Goal: Information Seeking & Learning: Learn about a topic

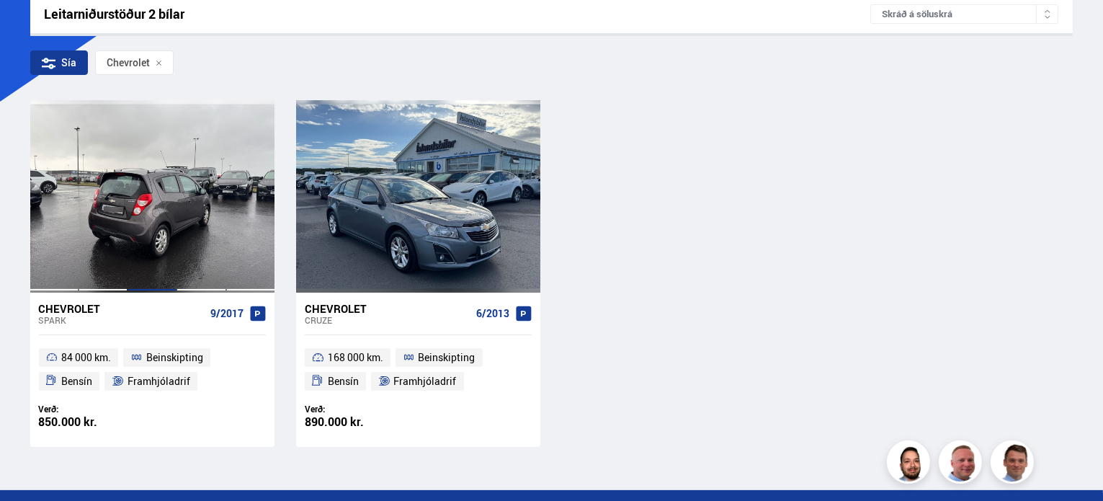
click at [128, 181] on div at bounding box center [151, 196] width 49 height 192
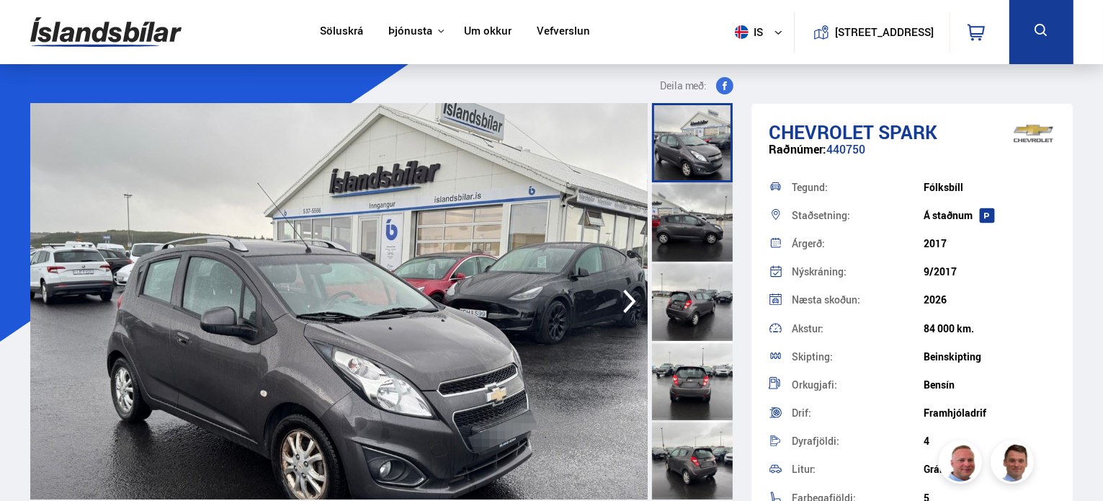
click at [691, 236] on div at bounding box center [692, 221] width 81 height 79
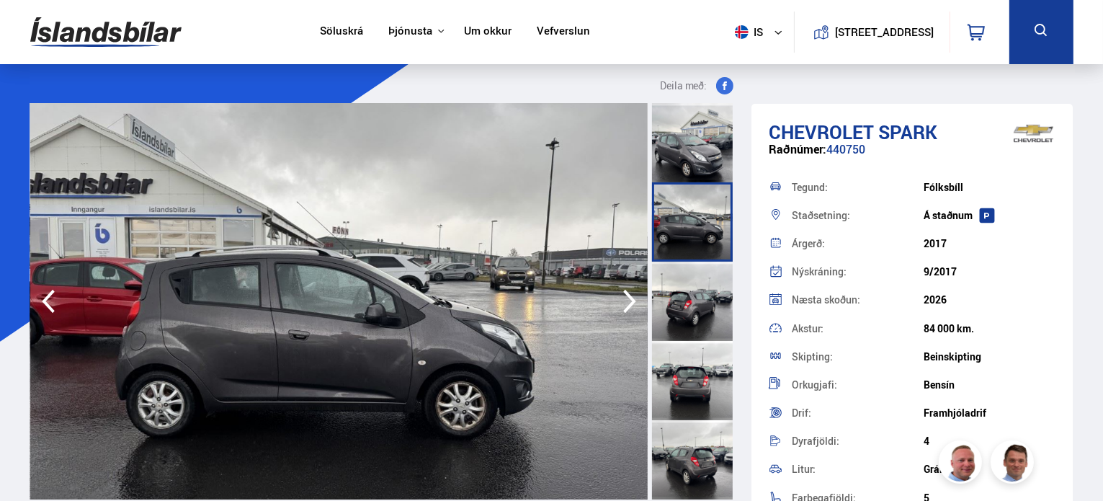
click at [695, 311] on div at bounding box center [692, 300] width 81 height 79
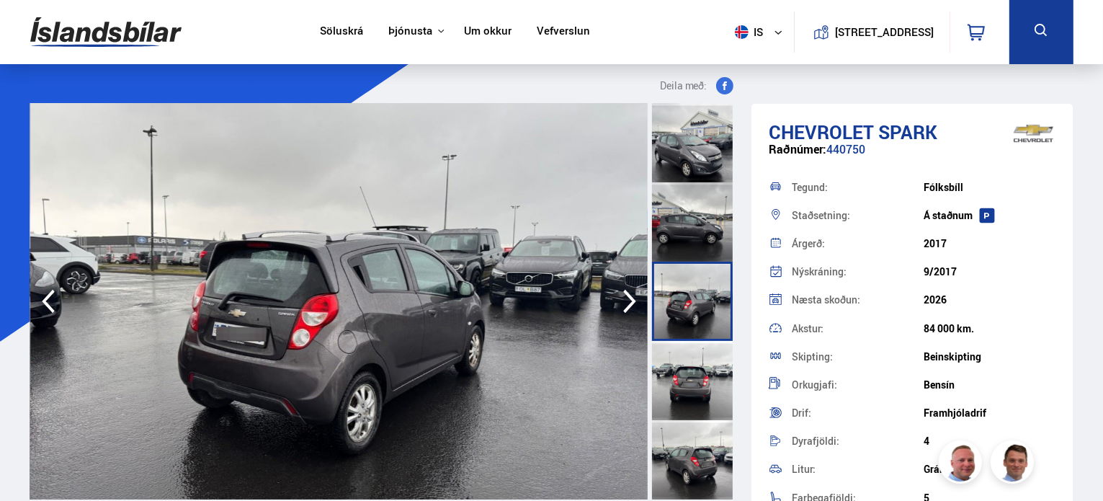
click at [696, 389] on div at bounding box center [692, 380] width 81 height 79
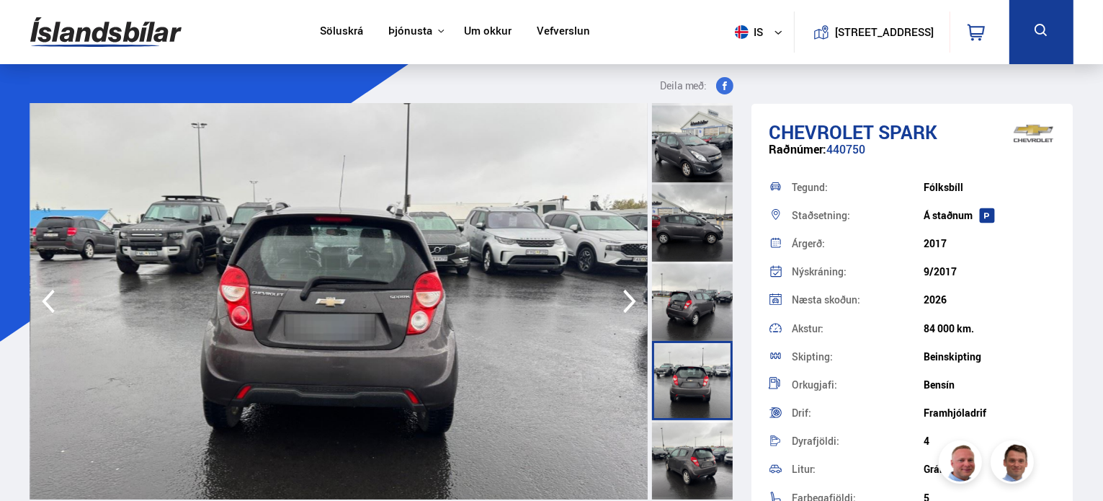
click at [696, 470] on div at bounding box center [692, 459] width 81 height 79
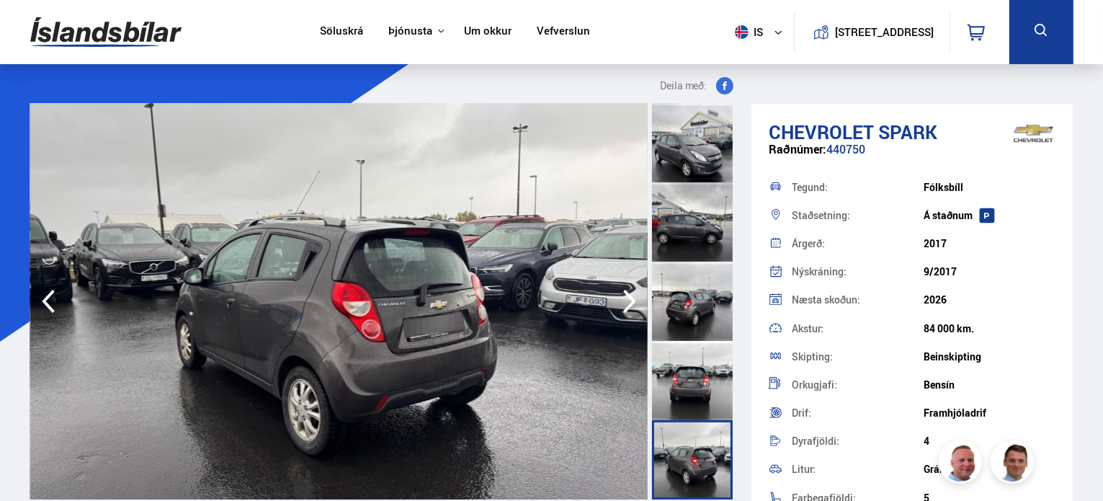
click at [686, 123] on div at bounding box center [692, 142] width 81 height 79
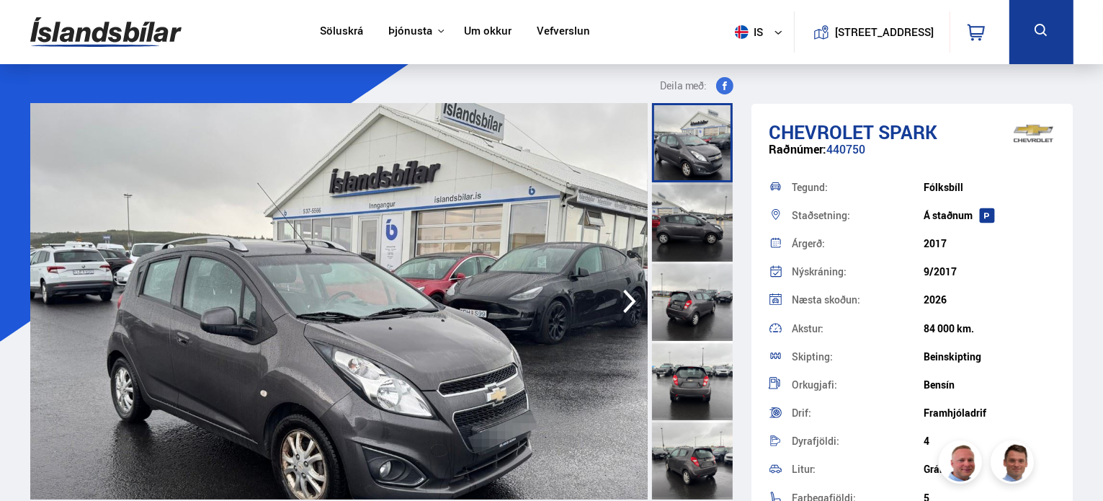
click at [380, 254] on img at bounding box center [338, 301] width 617 height 396
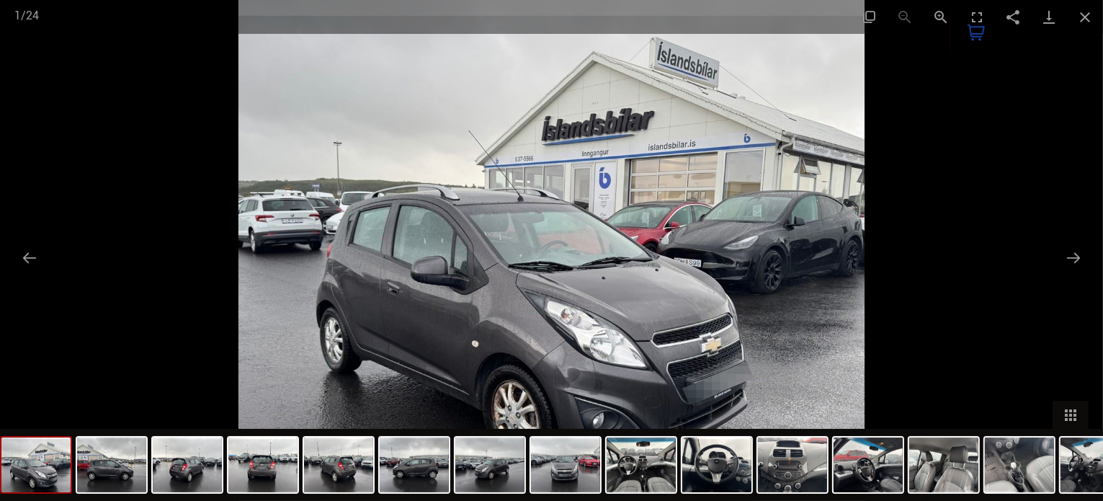
click at [42, 463] on img at bounding box center [35, 464] width 69 height 55
click at [128, 478] on img at bounding box center [111, 464] width 69 height 55
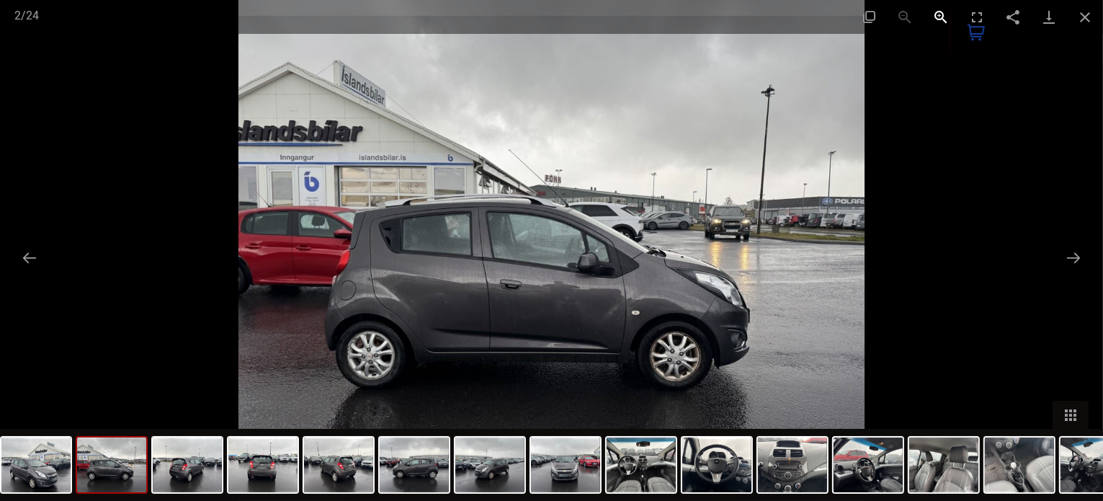
click at [941, 17] on button "Zoom in" at bounding box center [941, 17] width 36 height 34
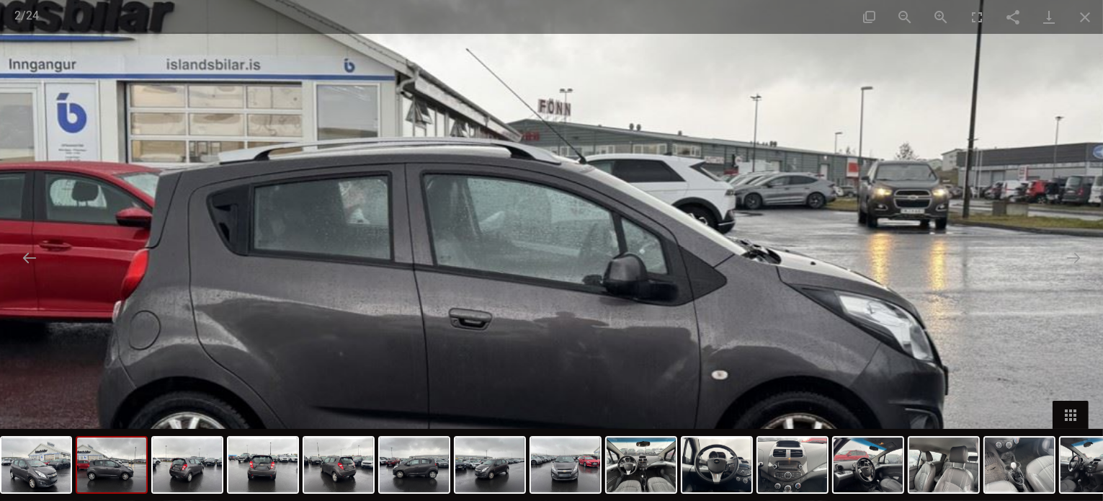
scroll to position [240, 0]
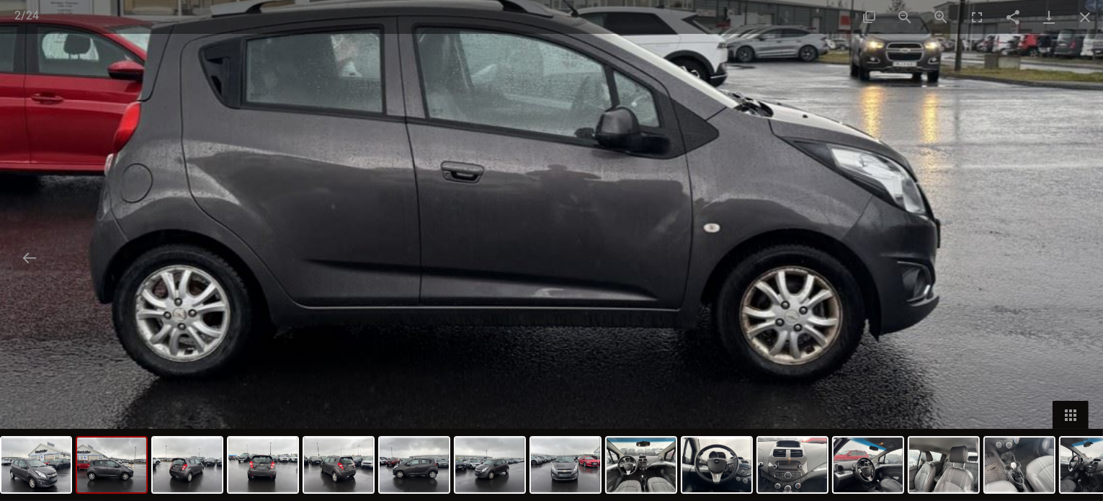
drag, startPoint x: 593, startPoint y: 331, endPoint x: 585, endPoint y: 184, distance: 147.1
click at [585, 184] on img at bounding box center [544, 103] width 1252 height 1001
click at [188, 468] on img at bounding box center [187, 464] width 69 height 55
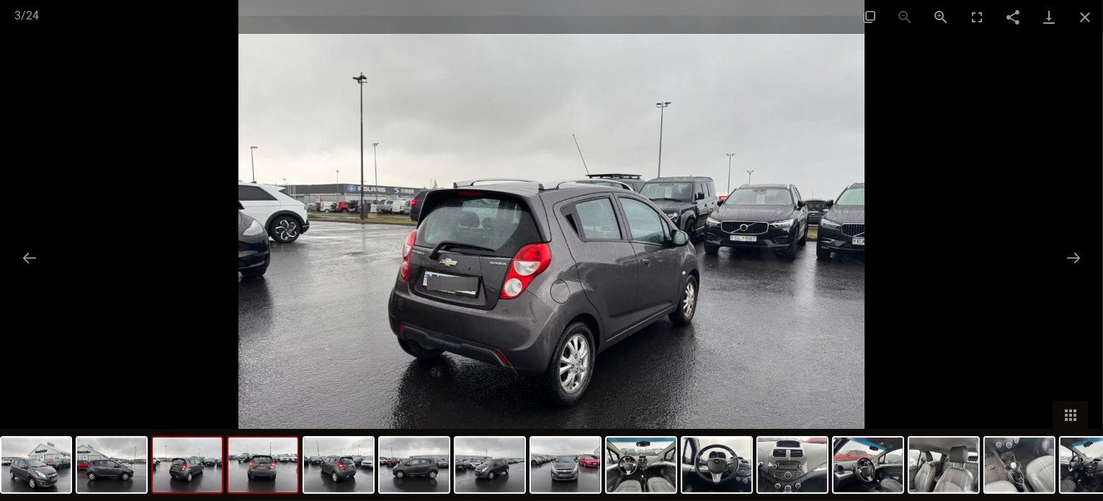
click at [277, 466] on img at bounding box center [262, 464] width 69 height 55
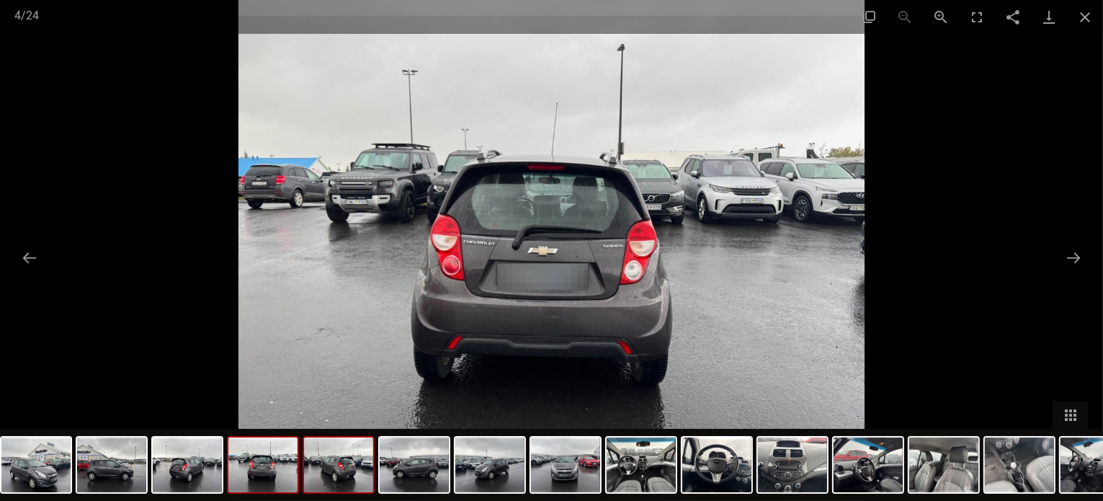
click at [346, 470] on img at bounding box center [338, 464] width 69 height 55
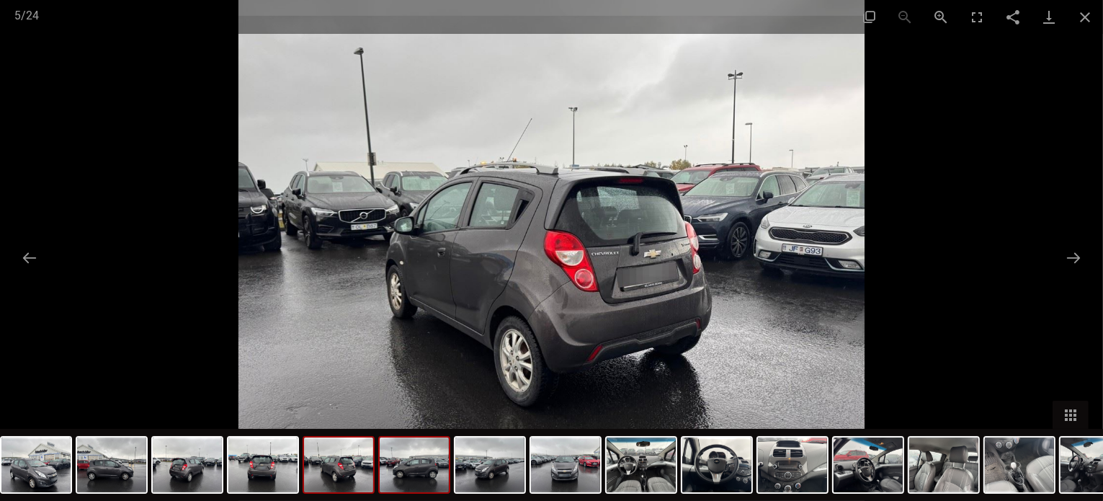
click at [413, 468] on img at bounding box center [414, 464] width 69 height 55
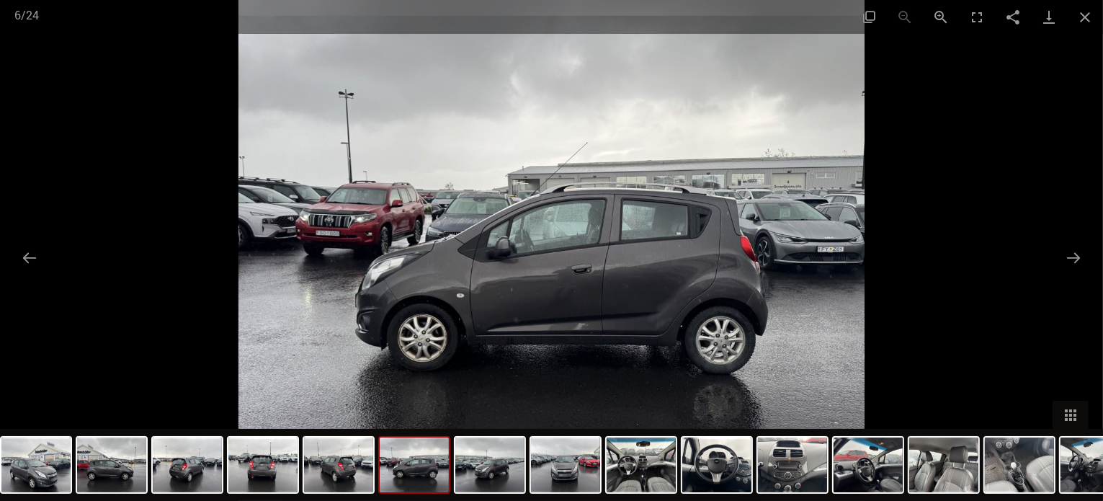
click at [478, 297] on img at bounding box center [551, 250] width 626 height 501
click at [946, 20] on button "Zoom in" at bounding box center [941, 17] width 36 height 34
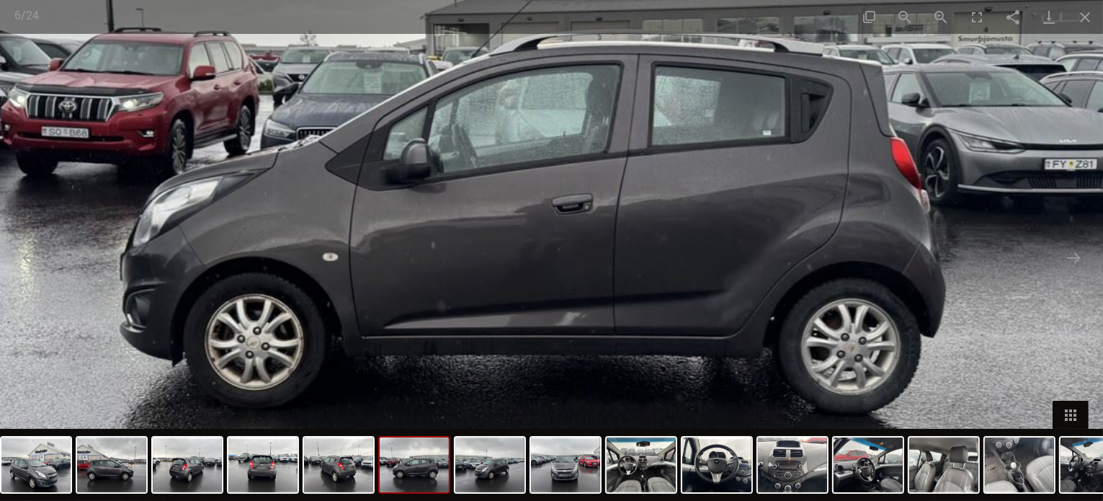
drag, startPoint x: 665, startPoint y: 271, endPoint x: 627, endPoint y: 187, distance: 92.2
click at [627, 187] on img at bounding box center [513, 167] width 1252 height 1001
click at [480, 471] on img at bounding box center [489, 464] width 69 height 55
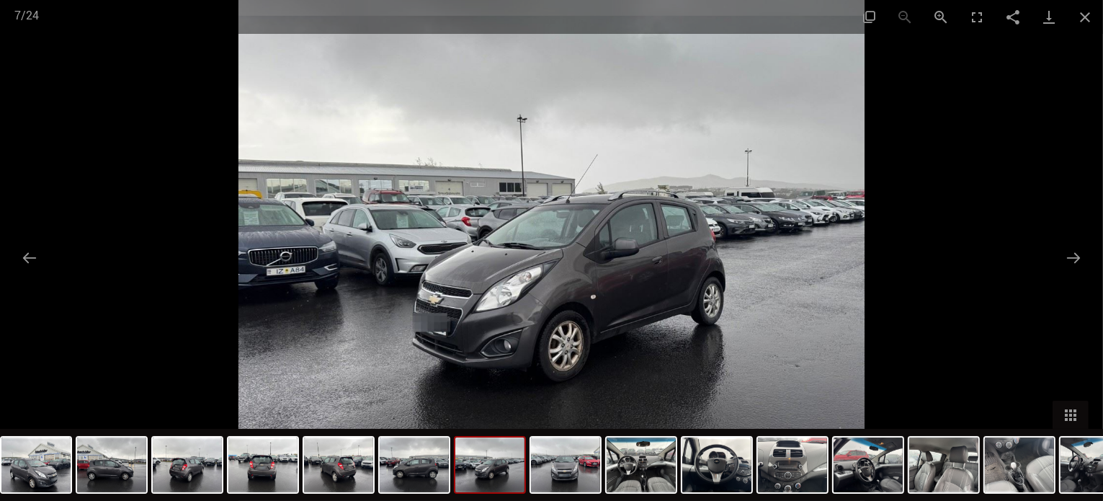
click at [560, 348] on img at bounding box center [551, 250] width 626 height 501
click at [559, 462] on img at bounding box center [565, 464] width 69 height 55
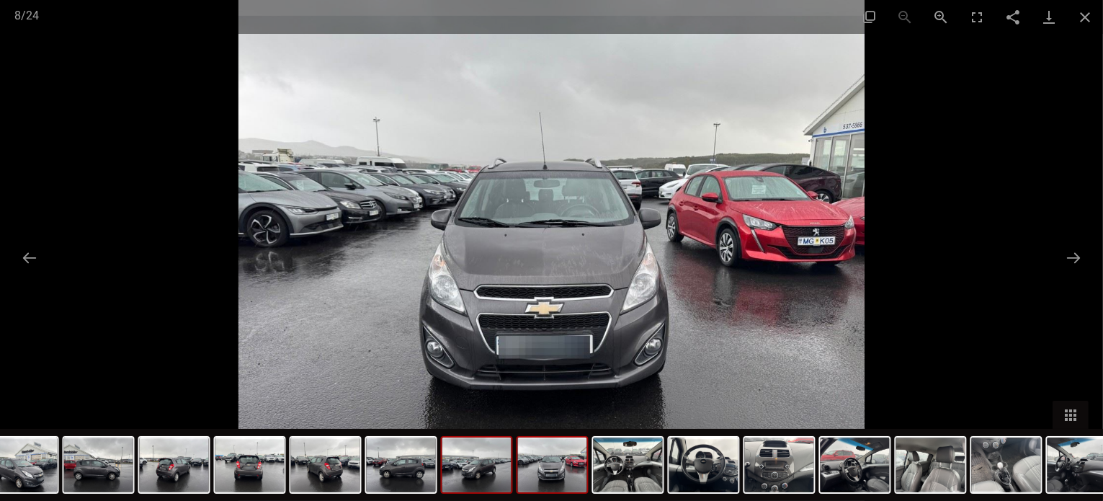
click at [490, 472] on img at bounding box center [476, 464] width 69 height 55
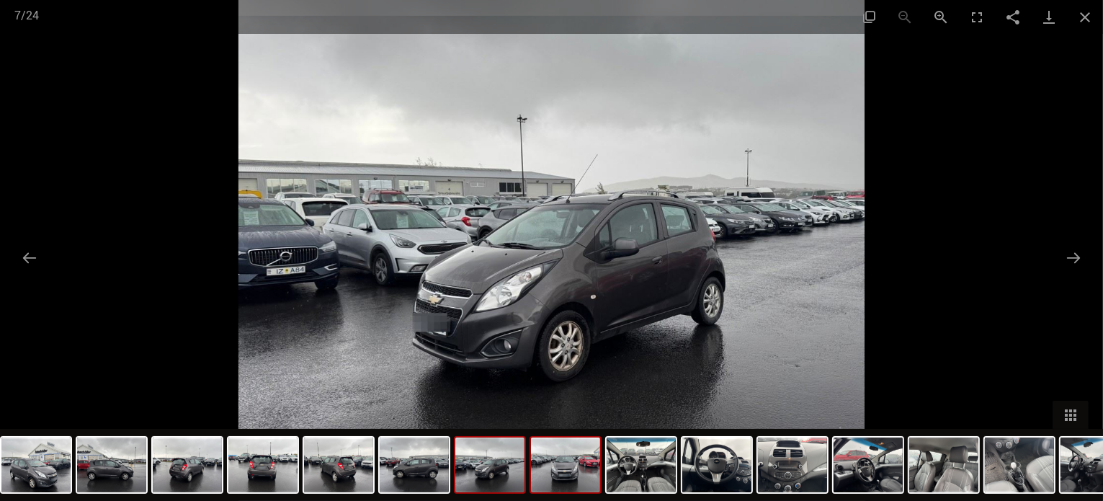
click at [577, 475] on img at bounding box center [565, 464] width 69 height 55
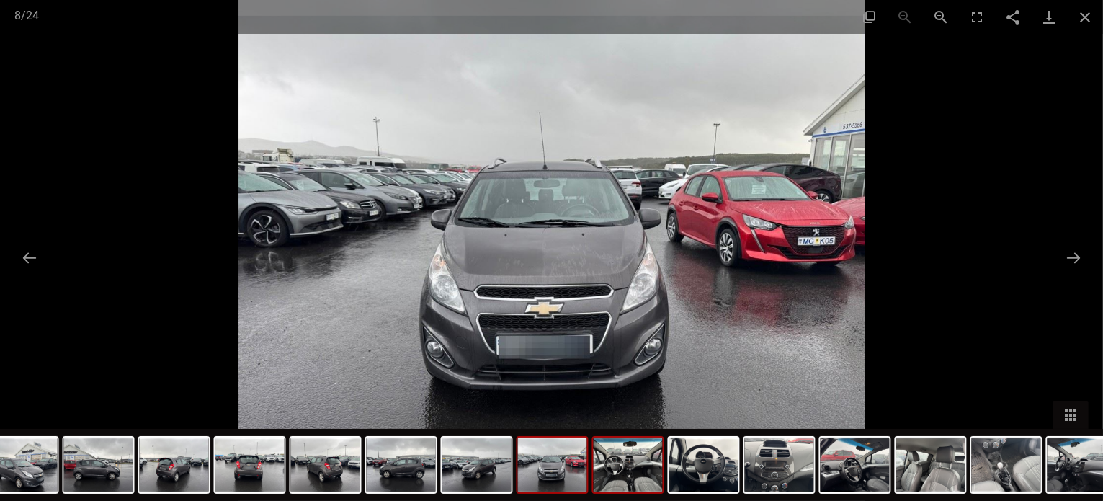
click at [623, 478] on img at bounding box center [627, 464] width 69 height 55
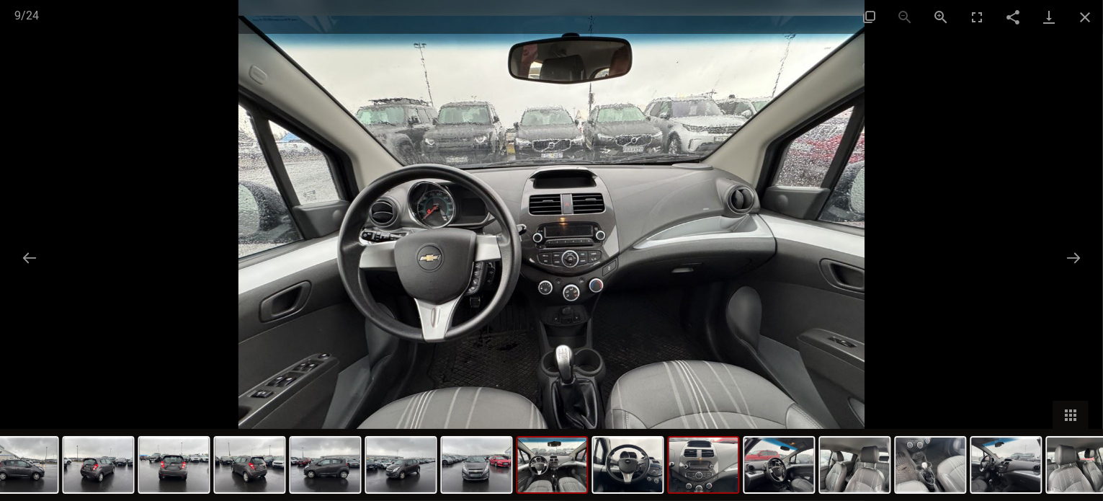
click at [697, 480] on img at bounding box center [703, 464] width 69 height 55
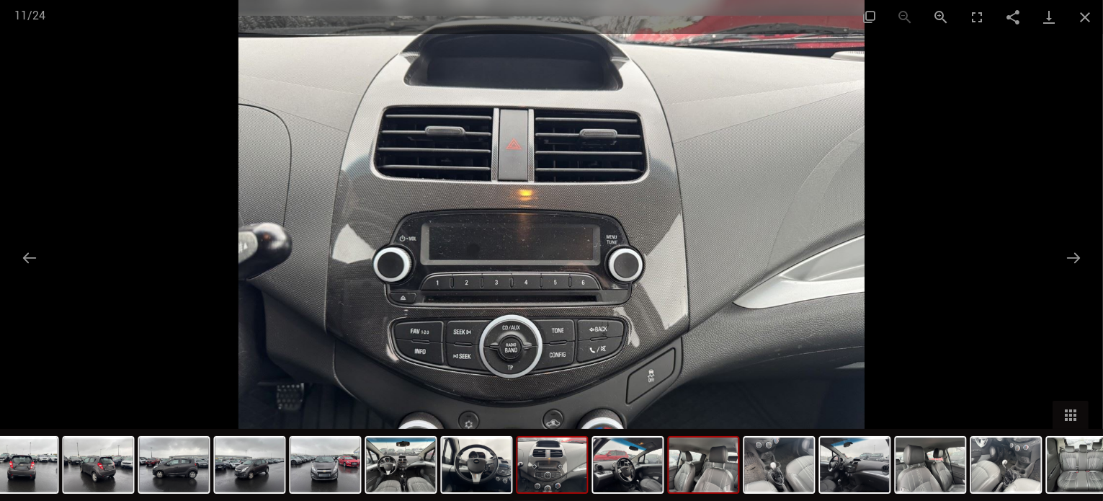
click at [712, 471] on img at bounding box center [703, 464] width 69 height 55
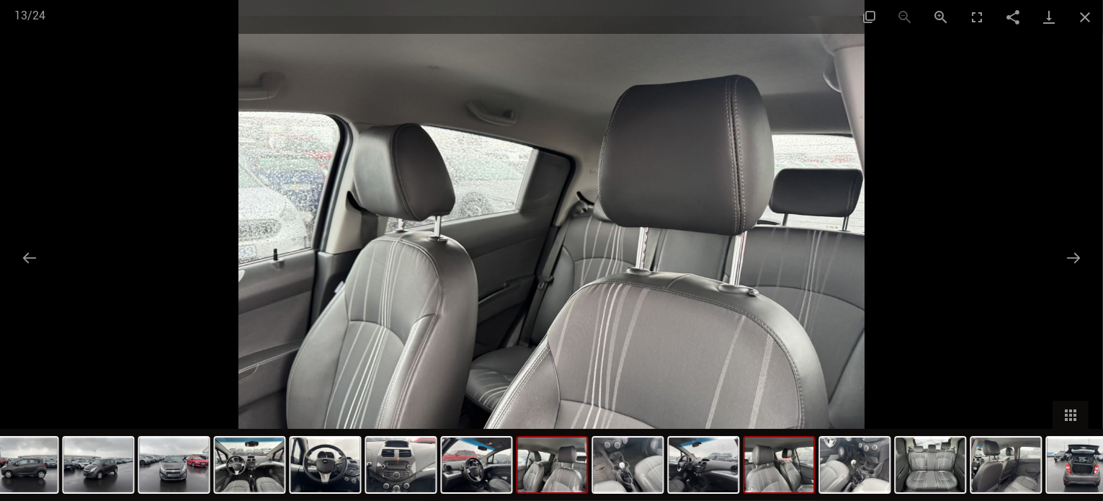
click at [774, 465] on img at bounding box center [779, 464] width 69 height 55
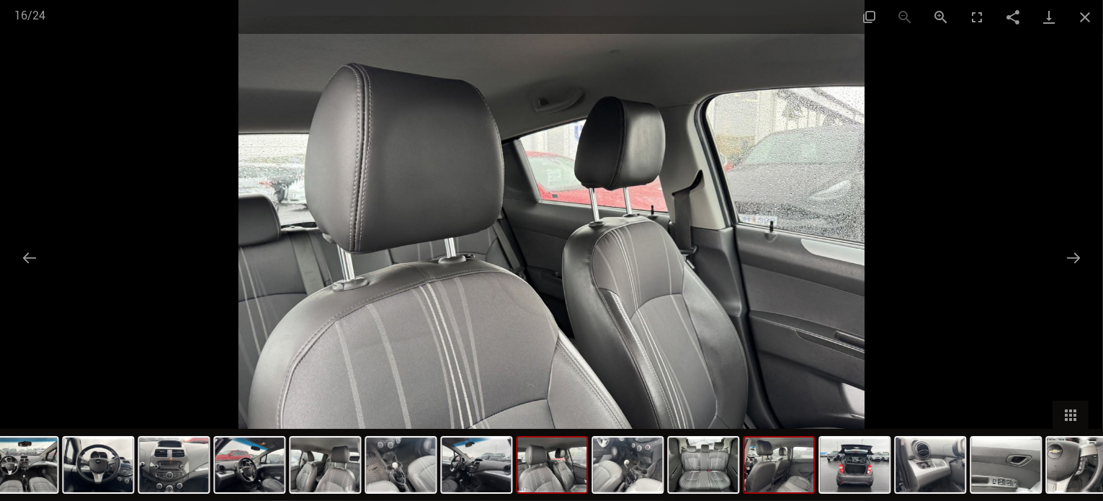
click at [787, 475] on img at bounding box center [779, 464] width 69 height 55
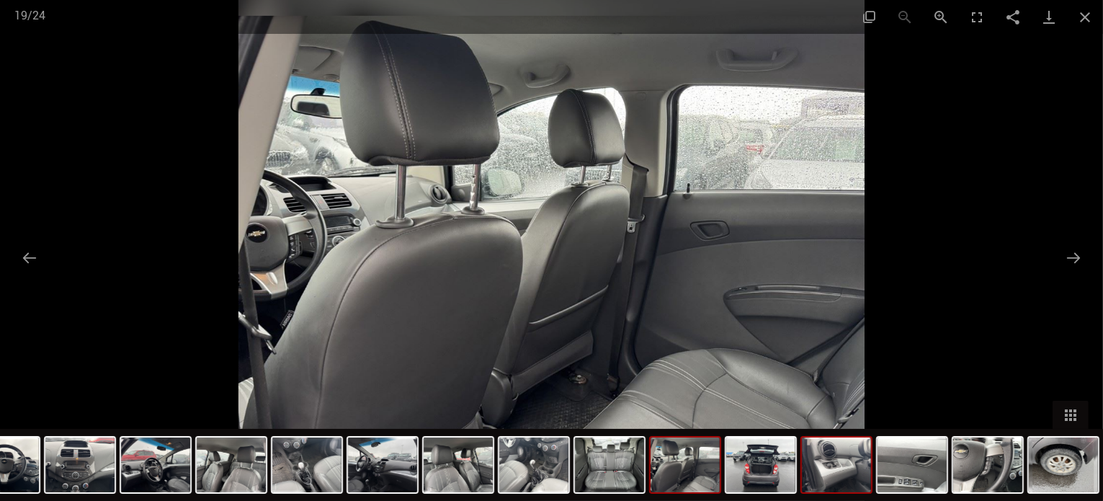
click at [841, 469] on img at bounding box center [836, 464] width 69 height 55
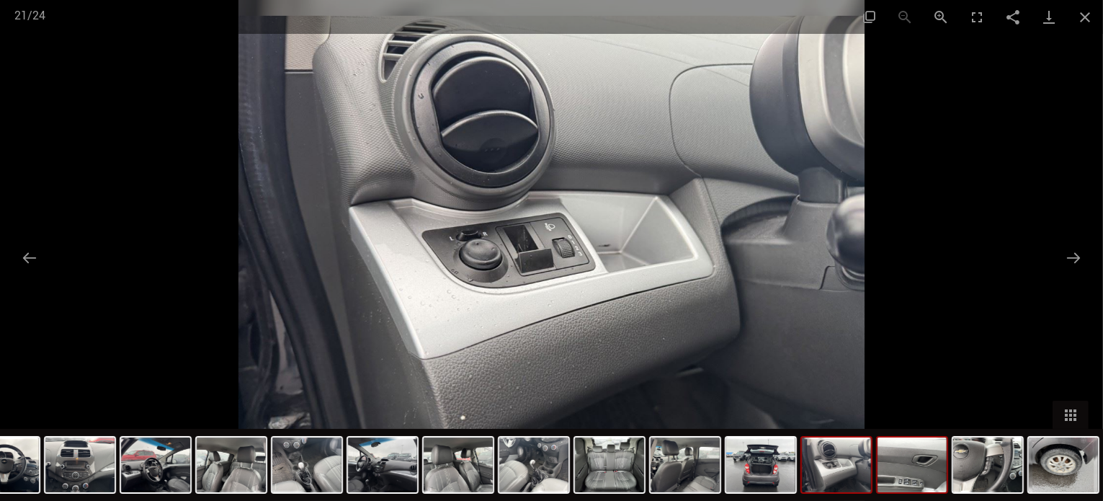
click at [916, 475] on img at bounding box center [911, 464] width 69 height 55
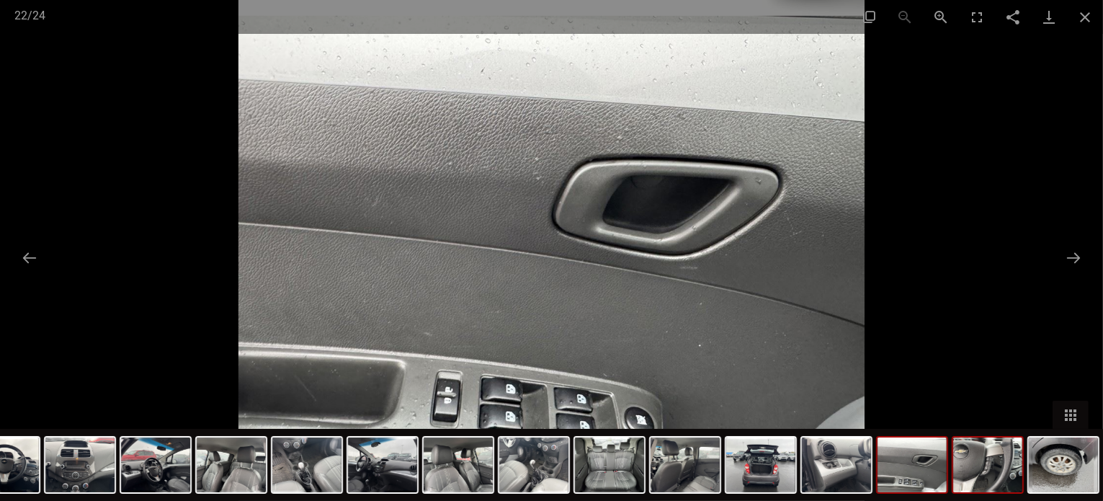
click at [974, 471] on img at bounding box center [987, 464] width 69 height 55
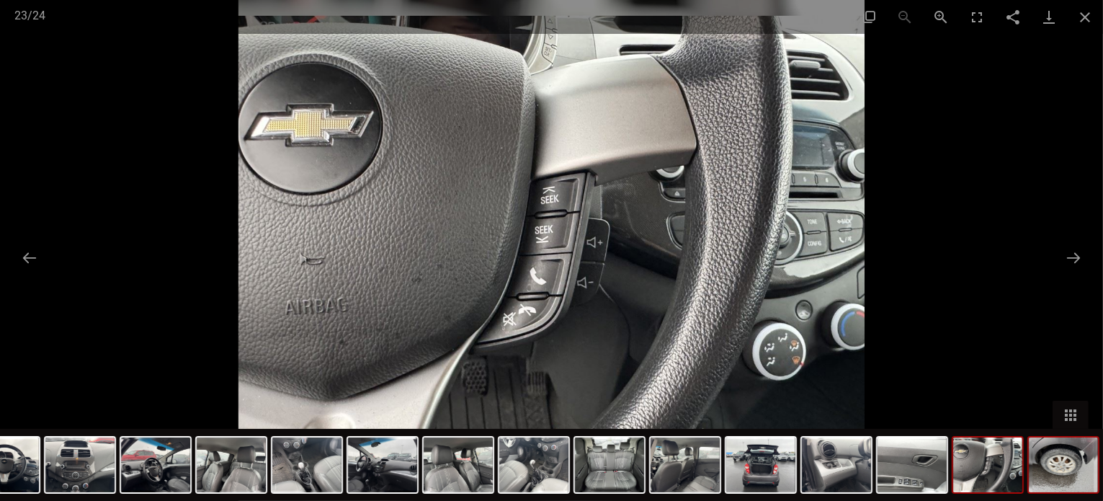
click at [1054, 472] on img at bounding box center [1062, 464] width 69 height 55
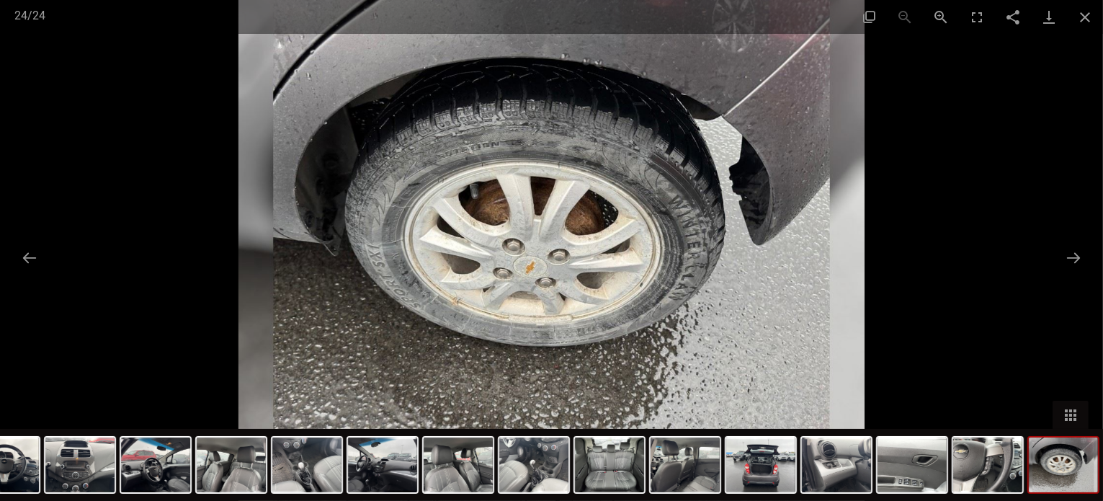
click at [1064, 467] on img at bounding box center [1062, 464] width 69 height 55
click at [1086, 19] on button "Close gallery" at bounding box center [1085, 17] width 36 height 34
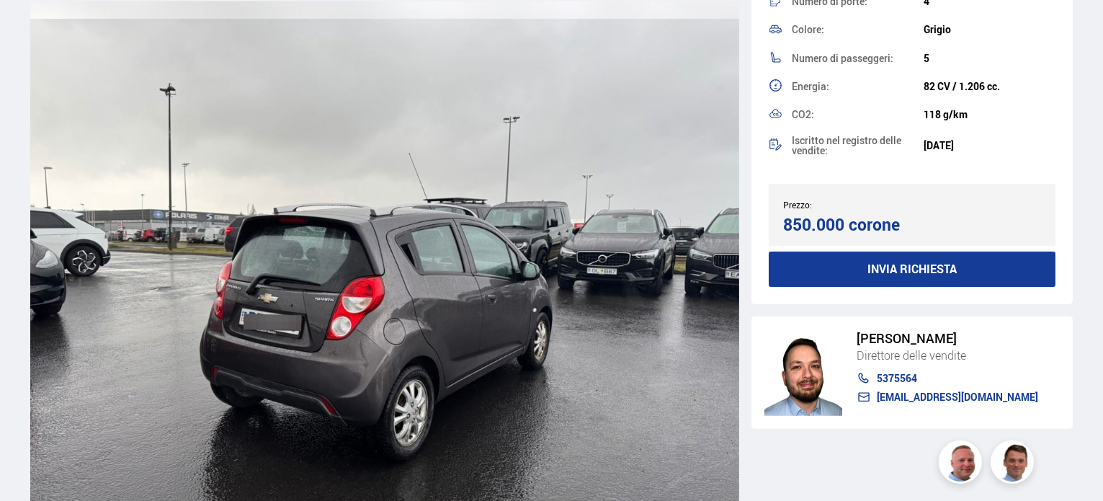
scroll to position [2521, 0]
